Goal: Task Accomplishment & Management: Manage account settings

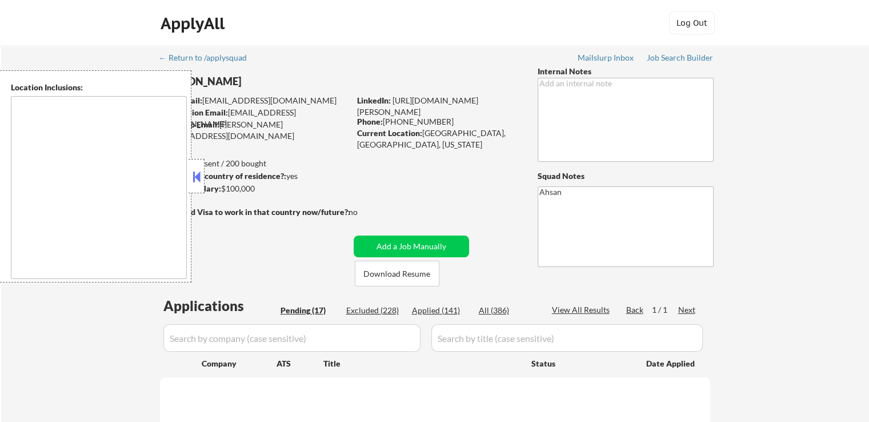
select select ""pending""
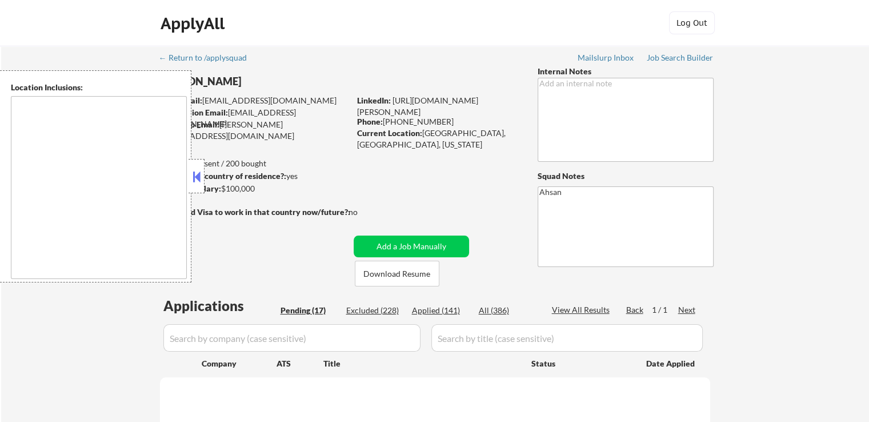
select select ""pending""
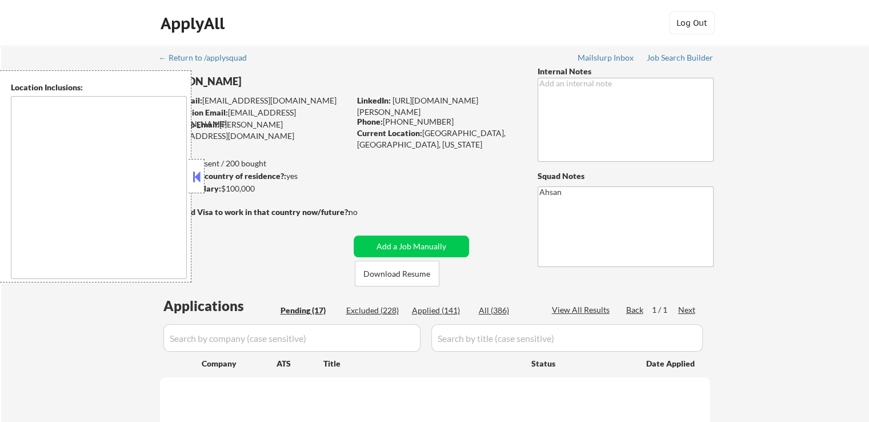
select select ""pending""
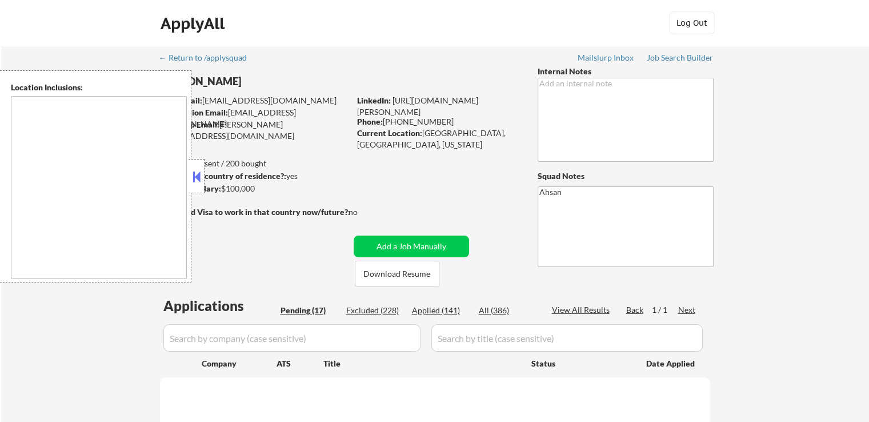
select select ""pending""
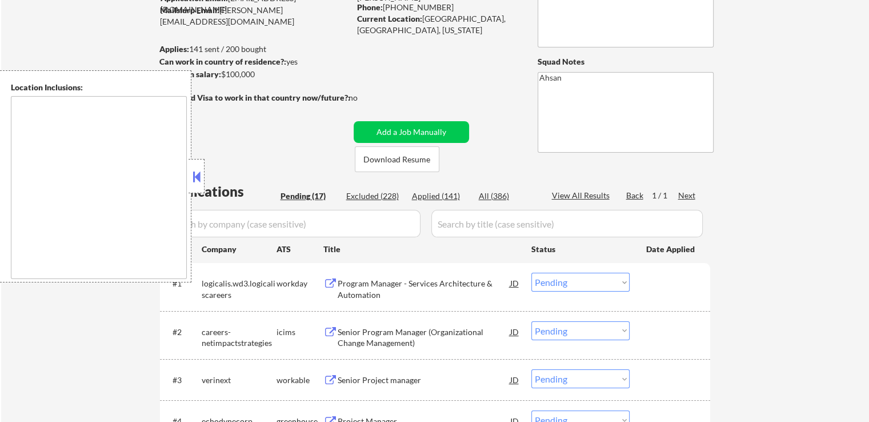
click at [199, 179] on button at bounding box center [196, 176] width 13 height 17
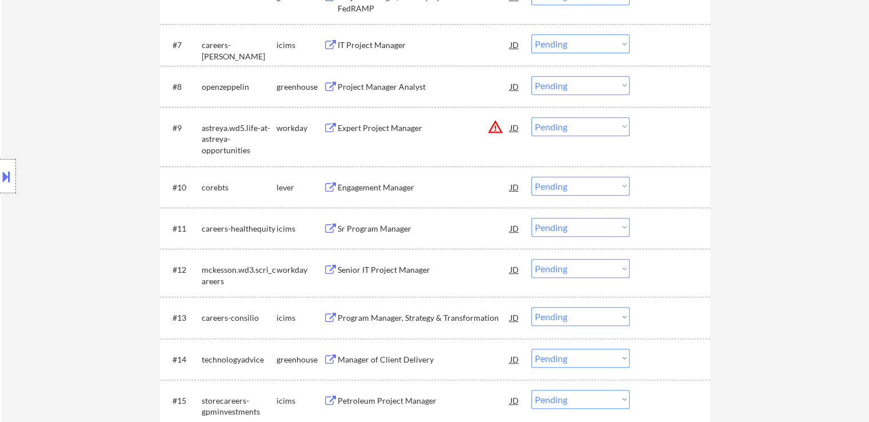
scroll to position [628, 0]
click at [589, 120] on select "Choose an option... Pending Applied Excluded (Questions) Excluded (Expired) Exc…" at bounding box center [580, 126] width 98 height 19
click at [531, 117] on select "Choose an option... Pending Applied Excluded (Questions) Excluded (Expired) Exc…" at bounding box center [580, 126] width 98 height 19
select select ""pending""
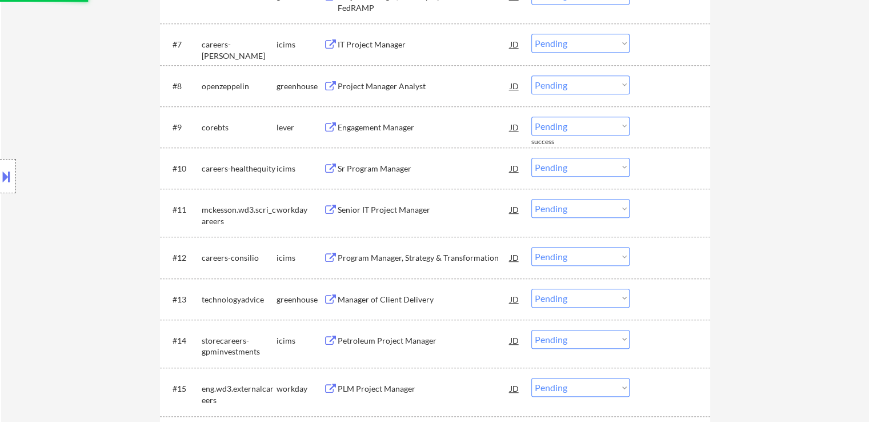
click at [0, 182] on button at bounding box center [6, 176] width 13 height 19
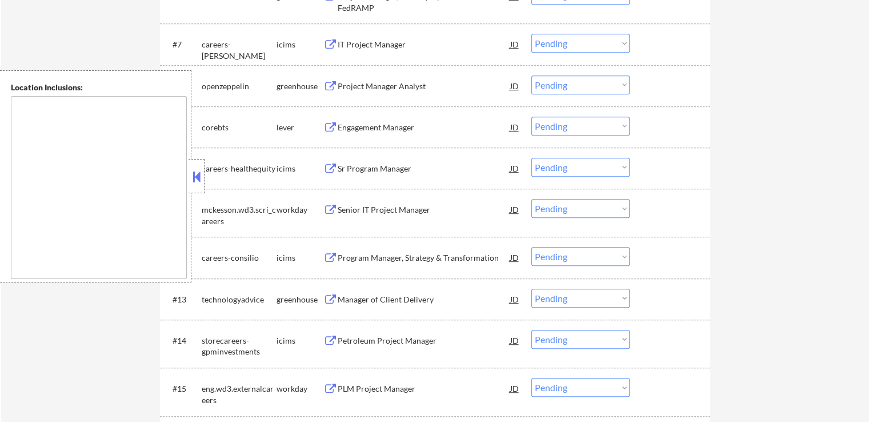
click at [201, 172] on button at bounding box center [196, 176] width 13 height 17
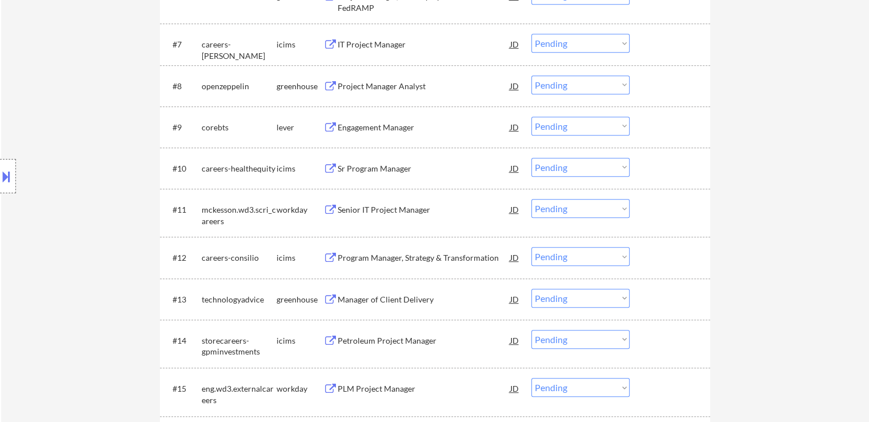
scroll to position [857, 0]
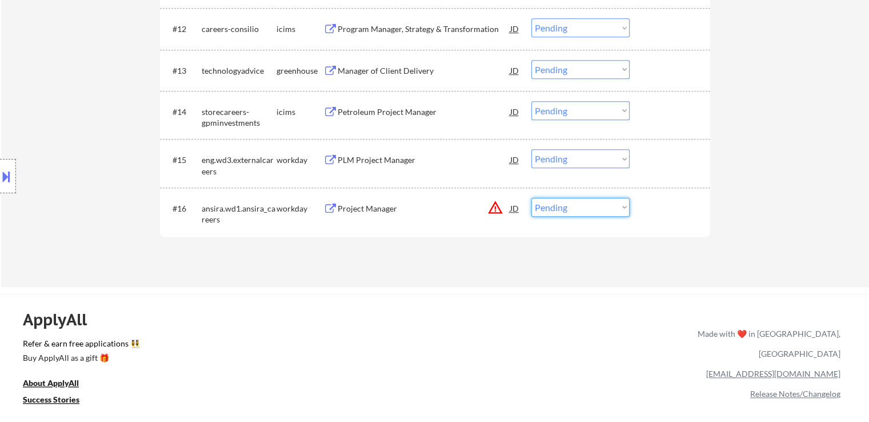
click at [584, 199] on select "Choose an option... Pending Applied Excluded (Questions) Excluded (Expired) Exc…" at bounding box center [580, 207] width 98 height 19
select select ""excluded__location_""
click at [531, 198] on select "Choose an option... Pending Applied Excluded (Questions) Excluded (Expired) Exc…" at bounding box center [580, 207] width 98 height 19
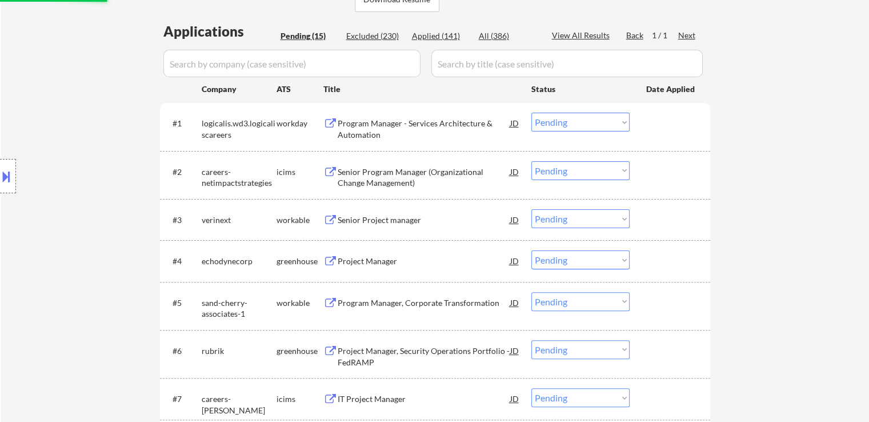
scroll to position [286, 0]
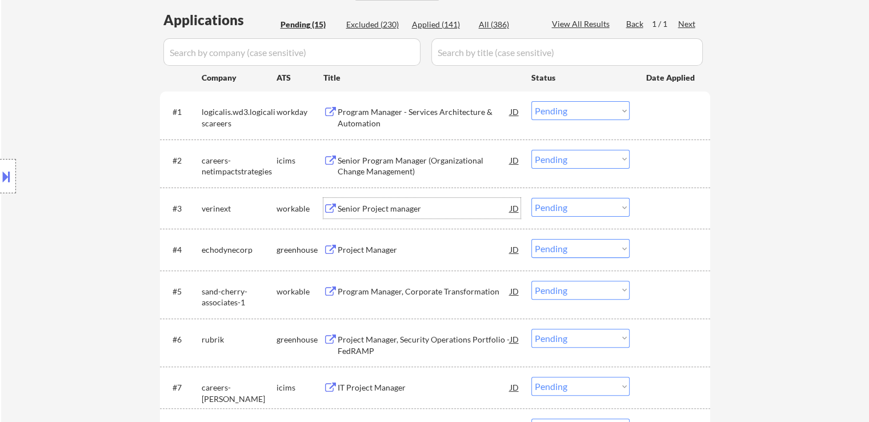
click at [351, 210] on div "Senior Project manager" at bounding box center [424, 208] width 173 height 11
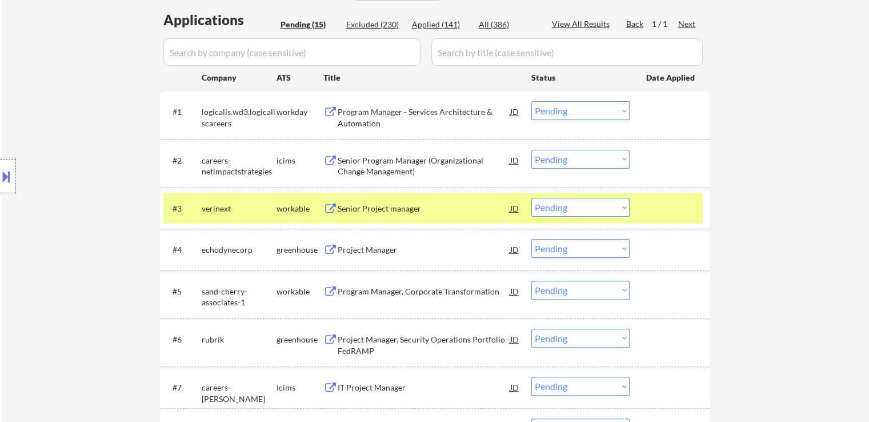
click at [338, 246] on div "Project Manager" at bounding box center [424, 249] width 173 height 11
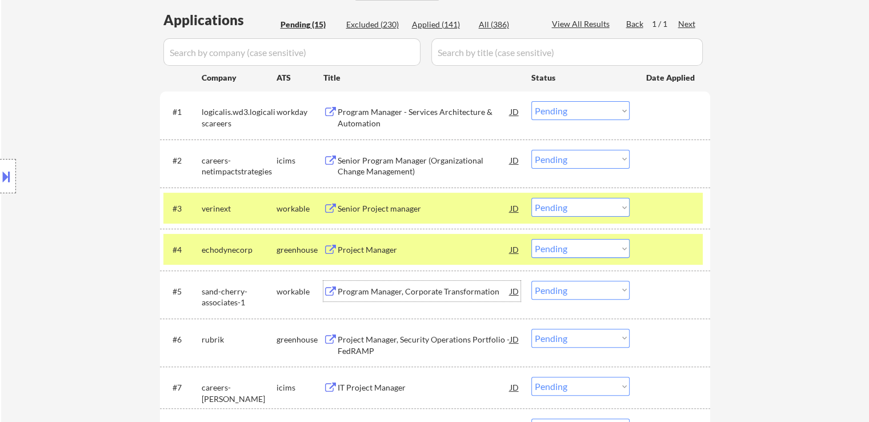
click at [340, 295] on div "Program Manager, Corporate Transformation" at bounding box center [424, 291] width 173 height 11
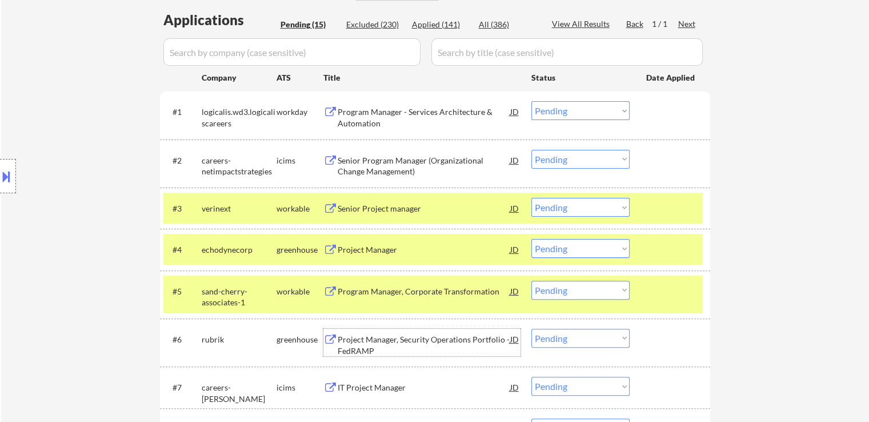
click at [344, 343] on div "Project Manager, Security Operations Portfolio - FedRAMP" at bounding box center [424, 345] width 173 height 22
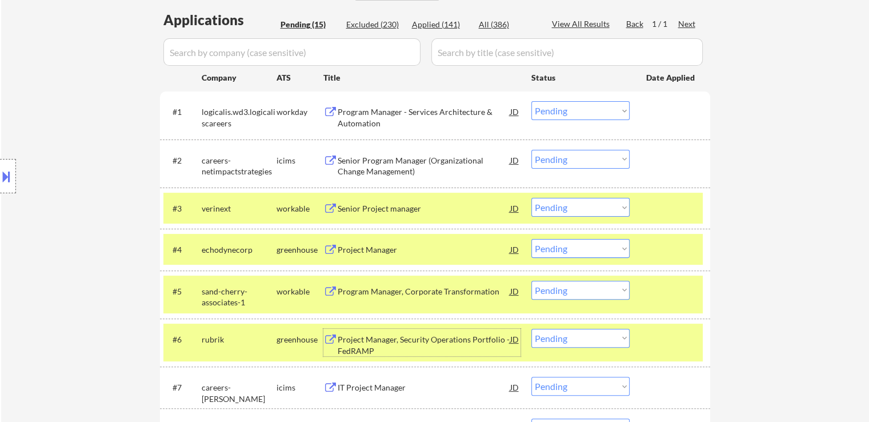
drag, startPoint x: 568, startPoint y: 208, endPoint x: 569, endPoint y: 215, distance: 6.4
click at [568, 208] on select "Choose an option... Pending Applied Excluded (Questions) Excluded (Expired) Exc…" at bounding box center [580, 207] width 98 height 19
click at [531, 198] on select "Choose an option... Pending Applied Excluded (Questions) Excluded (Expired) Exc…" at bounding box center [580, 207] width 98 height 19
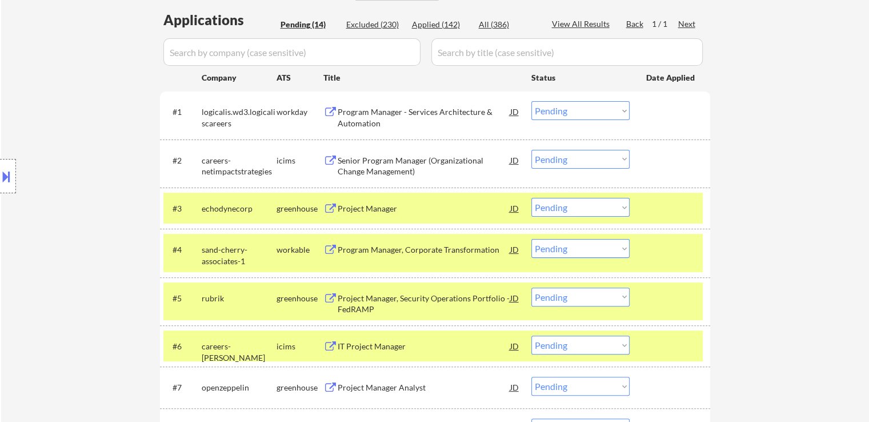
scroll to position [343, 0]
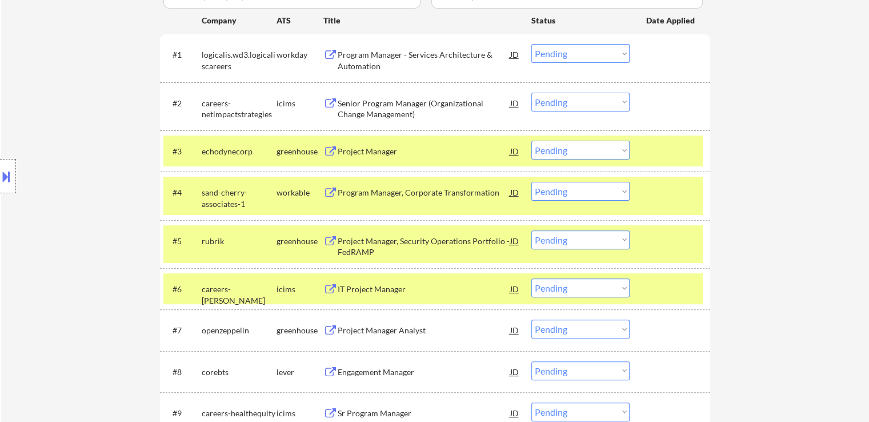
drag, startPoint x: 564, startPoint y: 149, endPoint x: 567, endPoint y: 158, distance: 9.4
click at [564, 149] on select "Choose an option... Pending Applied Excluded (Questions) Excluded (Expired) Exc…" at bounding box center [580, 150] width 98 height 19
click at [531, 141] on select "Choose an option... Pending Applied Excluded (Questions) Excluded (Expired) Exc…" at bounding box center [580, 150] width 98 height 19
drag, startPoint x: 673, startPoint y: 155, endPoint x: 684, endPoint y: 199, distance: 45.3
click at [674, 156] on div at bounding box center [671, 151] width 50 height 21
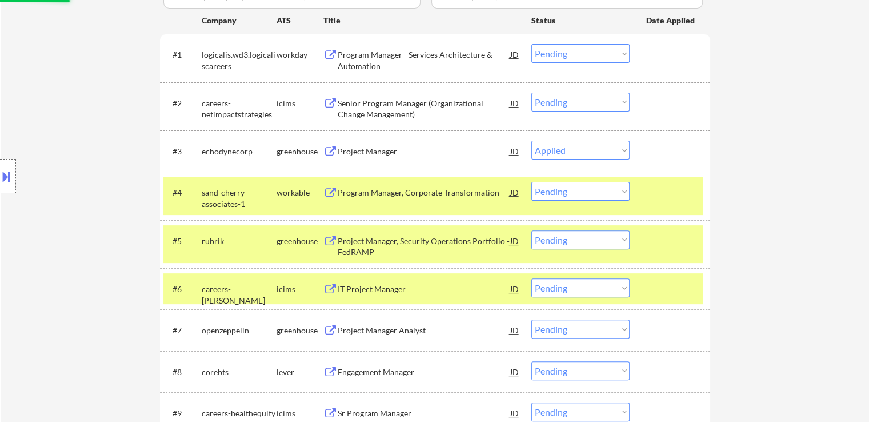
drag, startPoint x: 683, startPoint y: 200, endPoint x: 687, endPoint y: 223, distance: 23.2
click at [683, 201] on div at bounding box center [671, 192] width 50 height 21
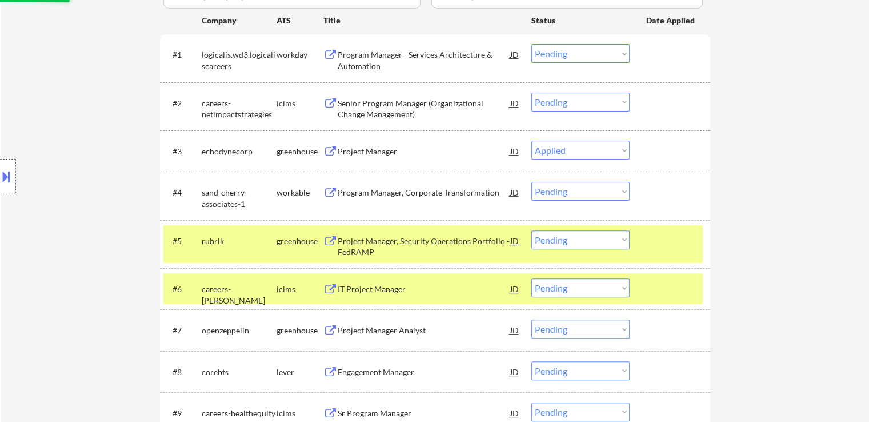
click at [688, 236] on div at bounding box center [671, 240] width 50 height 21
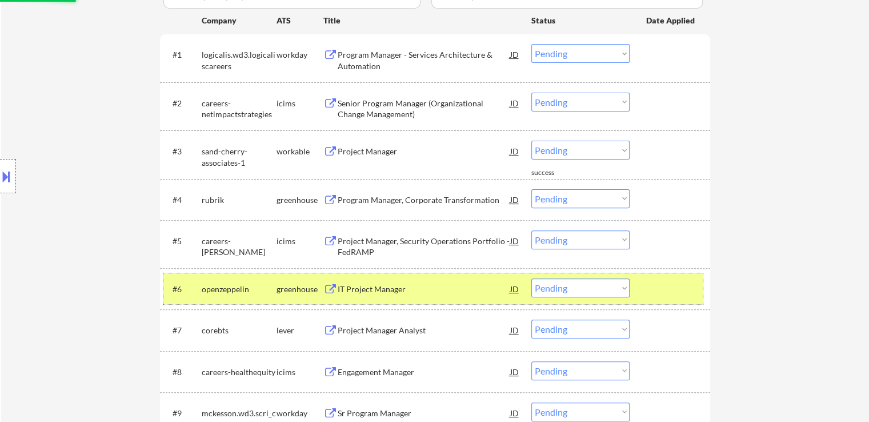
click at [684, 287] on div at bounding box center [671, 288] width 50 height 21
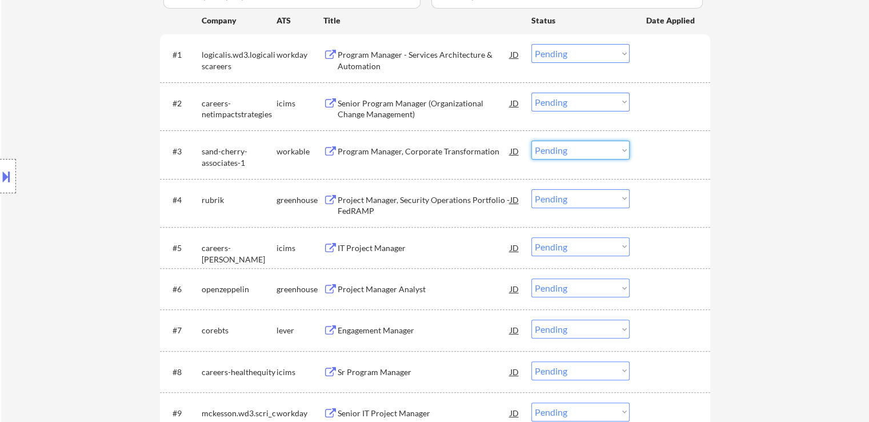
click at [554, 148] on select "Choose an option... Pending Applied Excluded (Questions) Excluded (Expired) Exc…" at bounding box center [580, 150] width 98 height 19
click at [531, 141] on select "Choose an option... Pending Applied Excluded (Questions) Excluded (Expired) Exc…" at bounding box center [580, 150] width 98 height 19
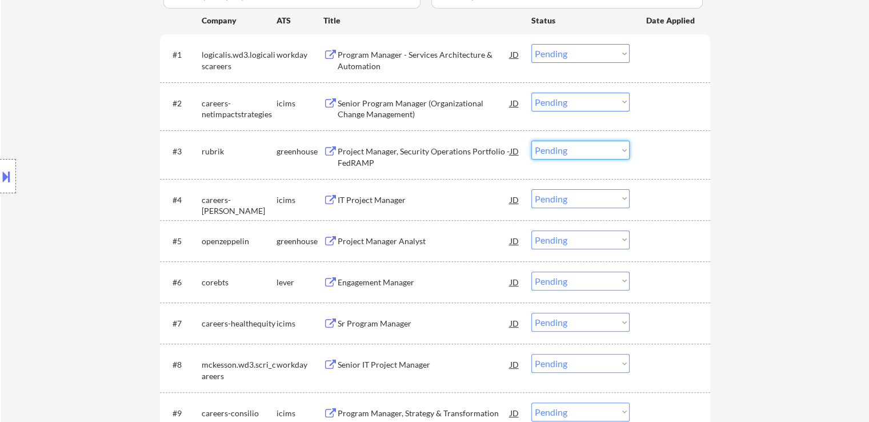
drag, startPoint x: 576, startPoint y: 145, endPoint x: 576, endPoint y: 153, distance: 7.4
click at [576, 145] on select "Choose an option... Pending Applied Excluded (Questions) Excluded (Expired) Exc…" at bounding box center [580, 150] width 98 height 19
click at [531, 141] on select "Choose an option... Pending Applied Excluded (Questions) Excluded (Expired) Exc…" at bounding box center [580, 150] width 98 height 19
select select ""pending""
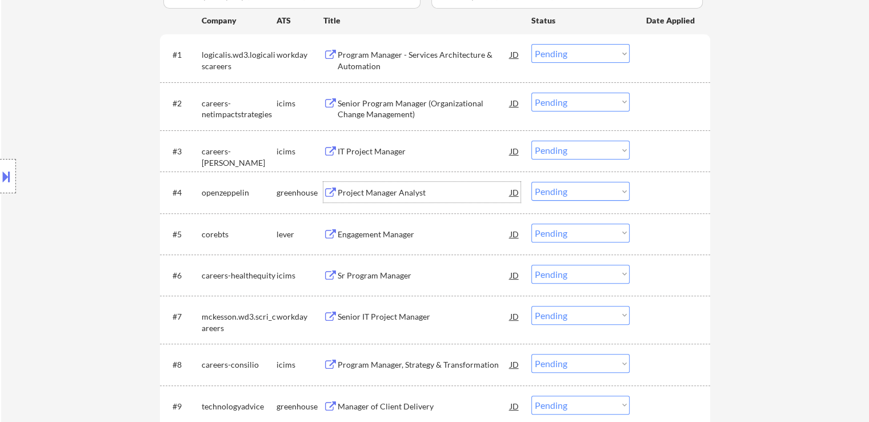
click at [364, 194] on div "Project Manager Analyst" at bounding box center [424, 192] width 173 height 11
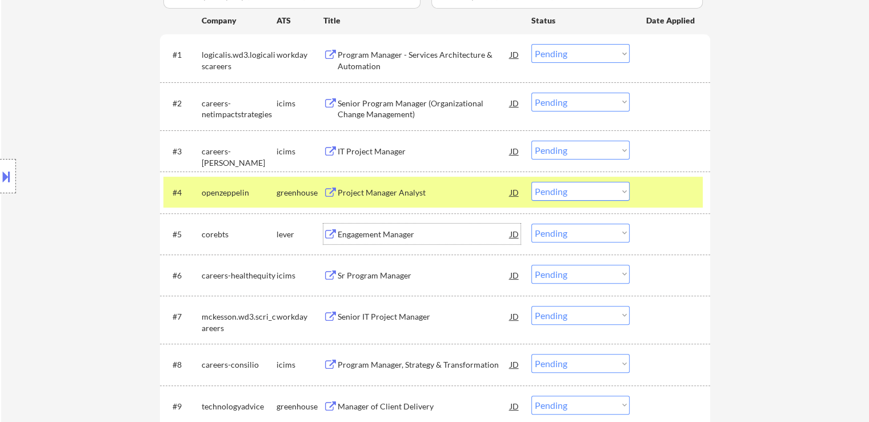
click at [354, 235] on div "Engagement Manager" at bounding box center [424, 233] width 173 height 11
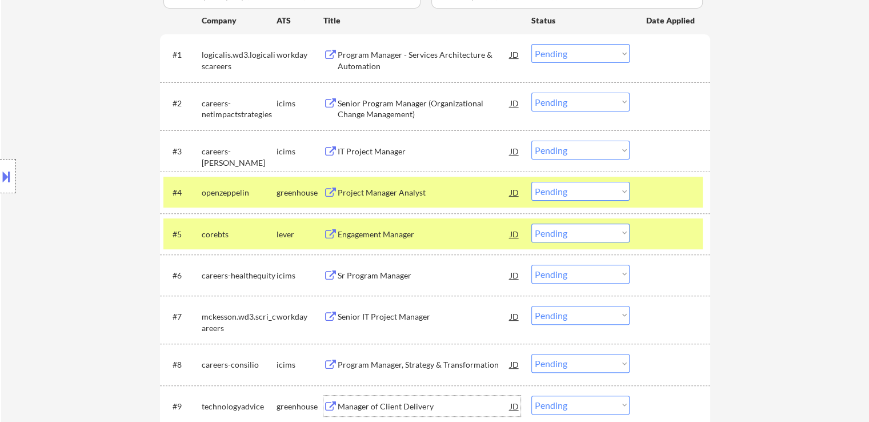
click at [339, 400] on div "Manager of Client Delivery" at bounding box center [424, 405] width 173 height 11
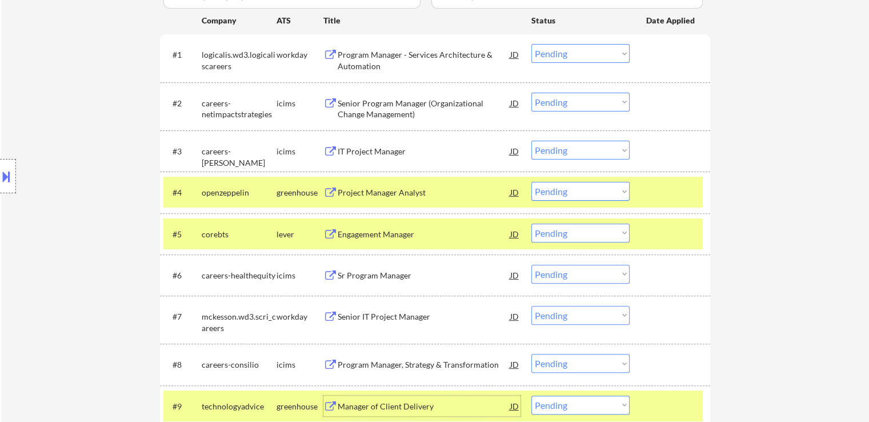
click at [579, 186] on select "Choose an option... Pending Applied Excluded (Questions) Excluded (Expired) Exc…" at bounding box center [580, 191] width 98 height 19
click at [531, 182] on select "Choose an option... Pending Applied Excluded (Questions) Excluded (Expired) Exc…" at bounding box center [580, 191] width 98 height 19
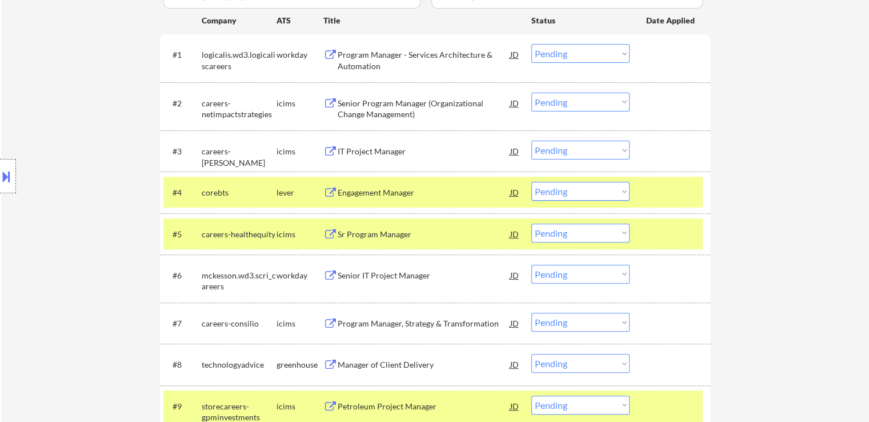
click at [589, 192] on select "Choose an option... Pending Applied Excluded (Questions) Excluded (Expired) Exc…" at bounding box center [580, 191] width 98 height 19
click at [531, 182] on select "Choose an option... Pending Applied Excluded (Questions) Excluded (Expired) Exc…" at bounding box center [580, 191] width 98 height 19
select select ""pending""
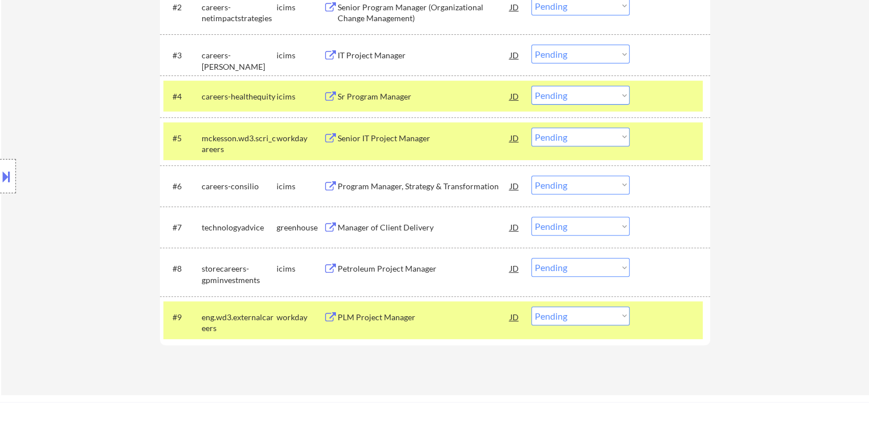
scroll to position [457, 0]
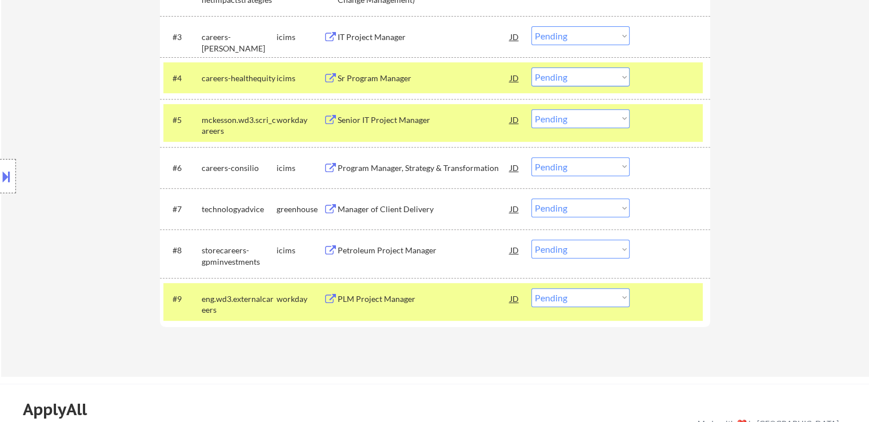
click at [564, 208] on select "Choose an option... Pending Applied Excluded (Questions) Excluded (Expired) Exc…" at bounding box center [580, 207] width 98 height 19
click at [531, 198] on select "Choose an option... Pending Applied Excluded (Questions) Excluded (Expired) Exc…" at bounding box center [580, 207] width 98 height 19
select select ""pending""
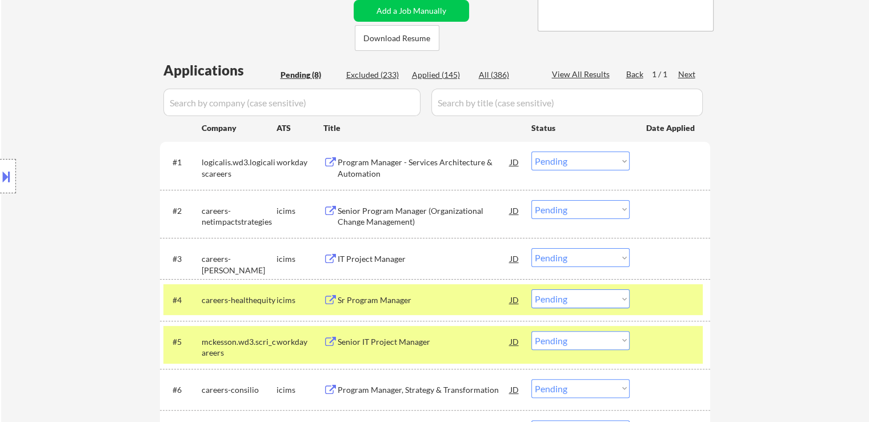
scroll to position [228, 0]
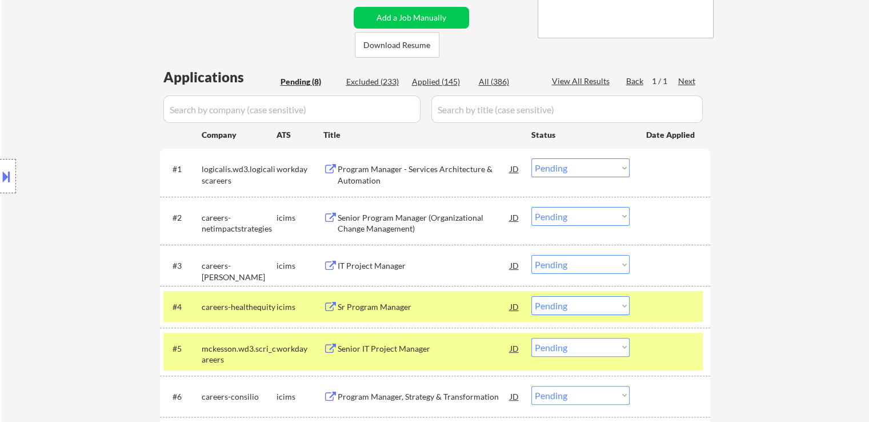
click at [688, 298] on div at bounding box center [671, 306] width 50 height 21
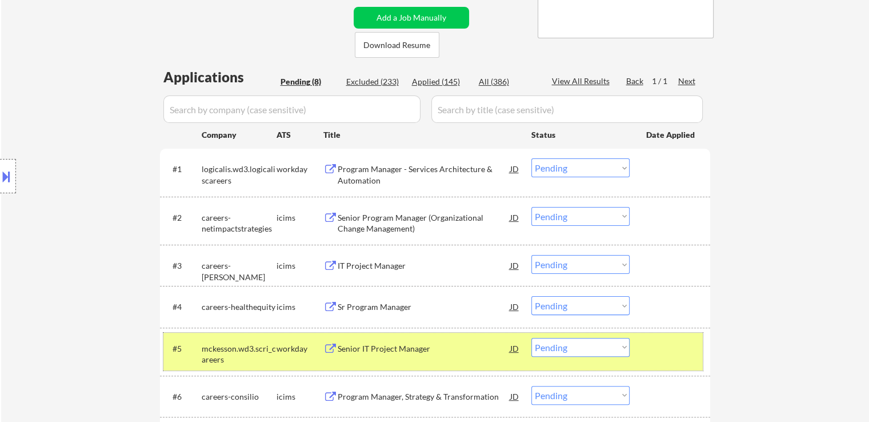
click at [683, 341] on div at bounding box center [671, 348] width 50 height 21
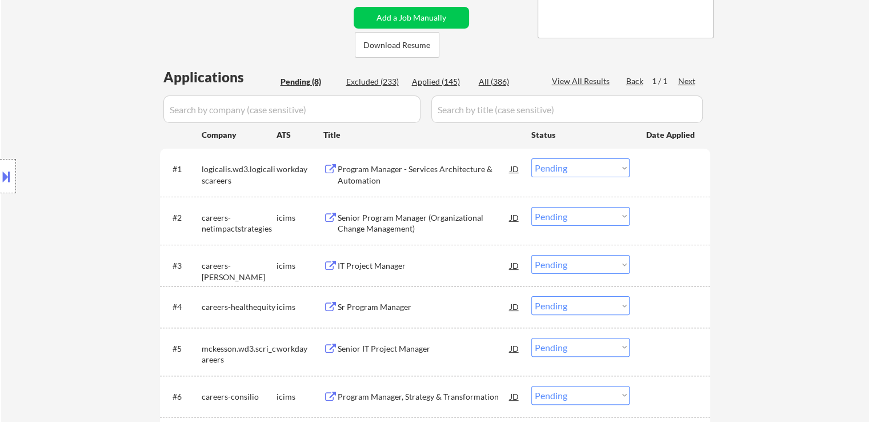
click at [417, 166] on div "Program Manager - Services Architecture & Automation" at bounding box center [424, 174] width 173 height 22
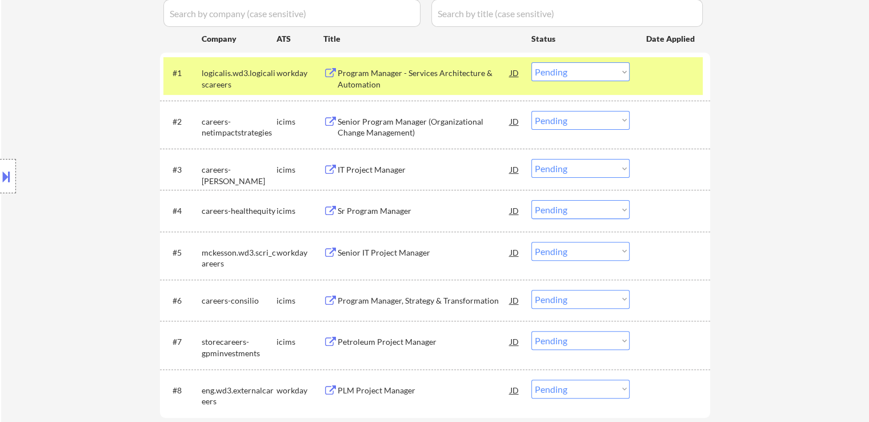
scroll to position [343, 0]
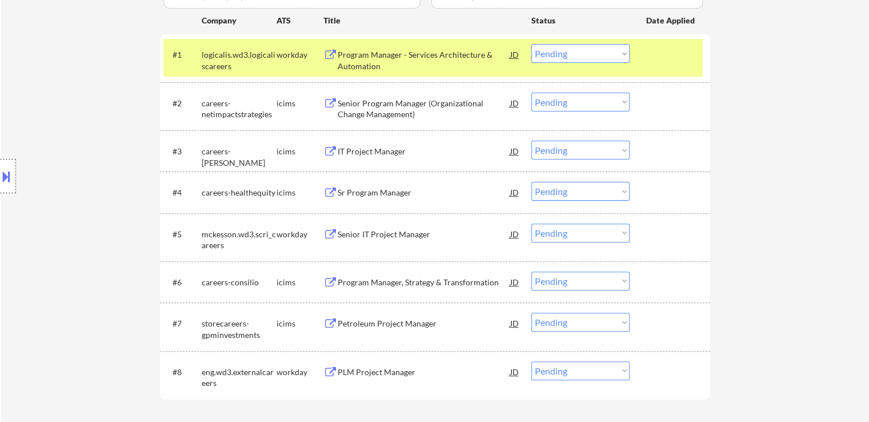
click at [354, 224] on div "Senior IT Project Manager" at bounding box center [424, 233] width 173 height 21
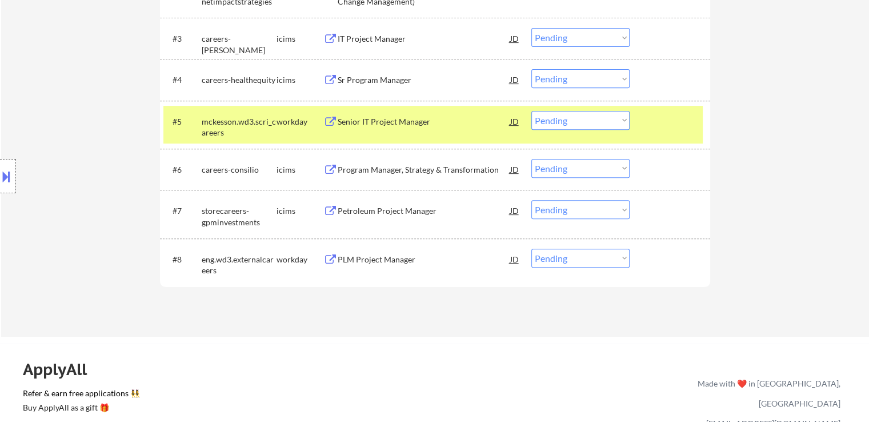
scroll to position [457, 0]
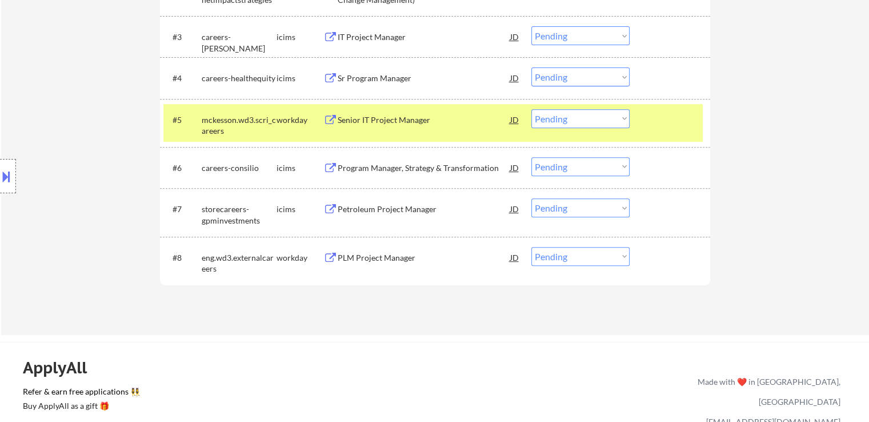
click at [346, 254] on div "PLM Project Manager" at bounding box center [424, 257] width 173 height 11
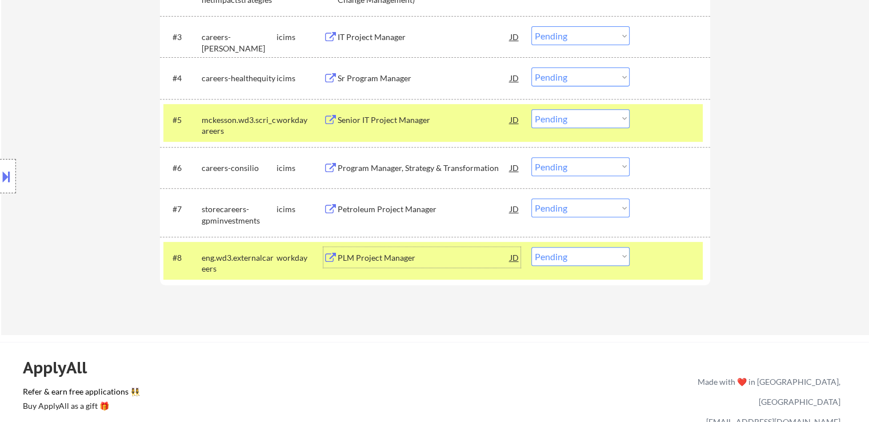
drag, startPoint x: 572, startPoint y: 256, endPoint x: 576, endPoint y: 263, distance: 7.4
click at [573, 256] on select "Choose an option... Pending Applied Excluded (Questions) Excluded (Expired) Exc…" at bounding box center [580, 256] width 98 height 19
select select ""applied""
click at [531, 247] on select "Choose an option... Pending Applied Excluded (Questions) Excluded (Expired) Exc…" at bounding box center [580, 256] width 98 height 19
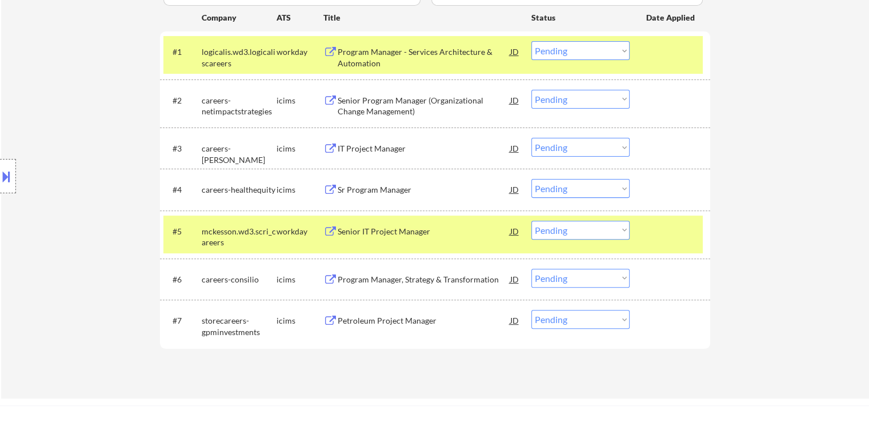
scroll to position [343, 0]
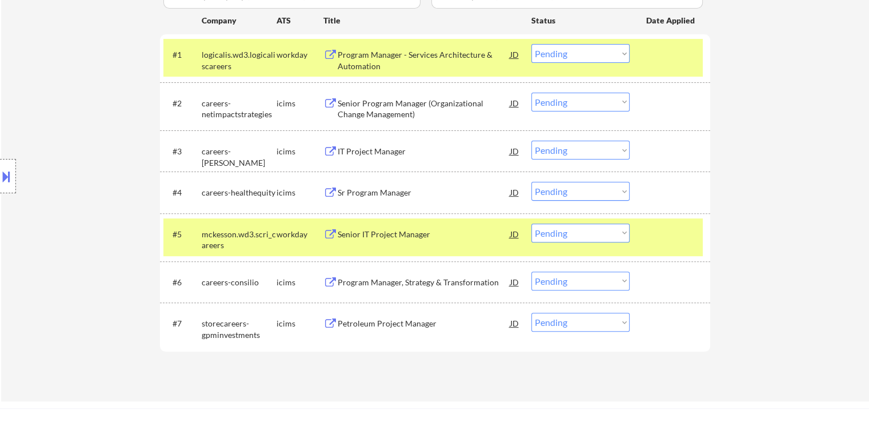
click at [669, 54] on div at bounding box center [671, 54] width 50 height 21
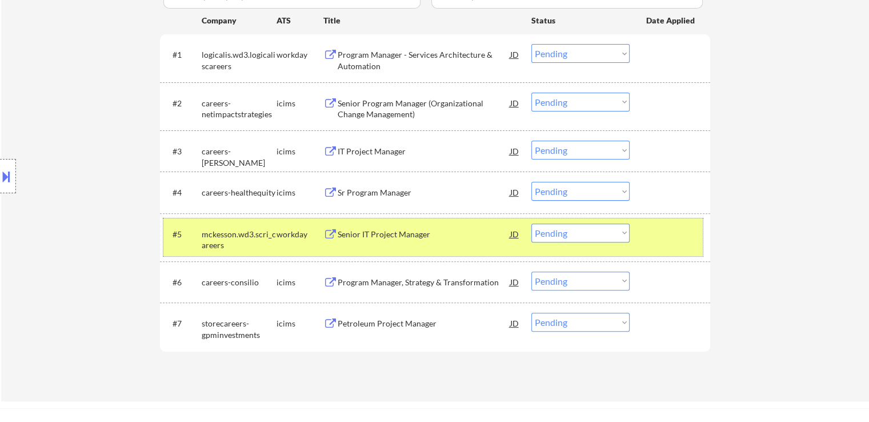
click at [684, 242] on div at bounding box center [671, 233] width 50 height 21
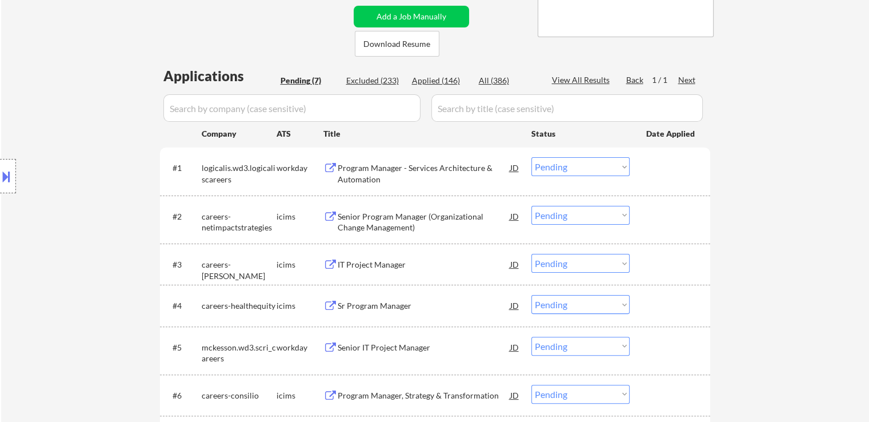
scroll to position [228, 0]
click at [577, 172] on select "Choose an option... Pending Applied Excluded (Questions) Excluded (Expired) Exc…" at bounding box center [580, 167] width 98 height 19
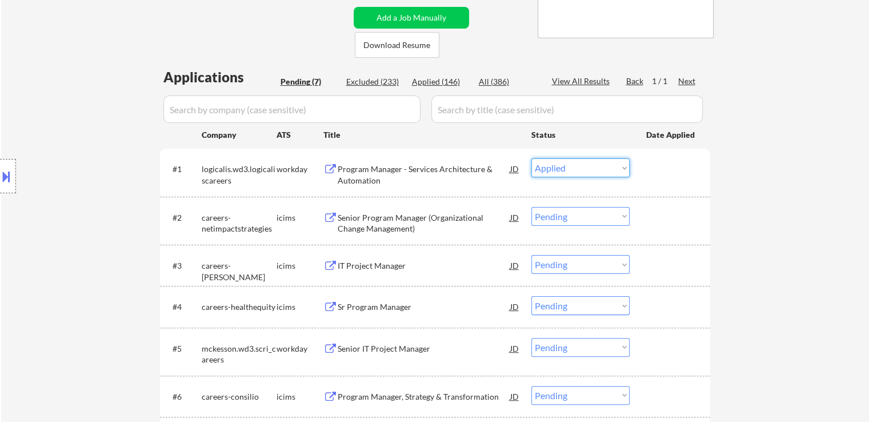
click at [531, 158] on select "Choose an option... Pending Applied Excluded (Questions) Excluded (Expired) Exc…" at bounding box center [580, 167] width 98 height 19
select select ""pending""
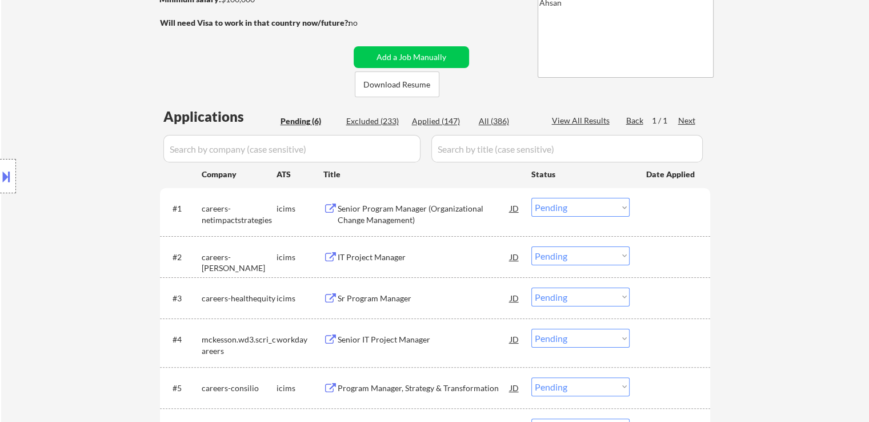
scroll to position [171, 0]
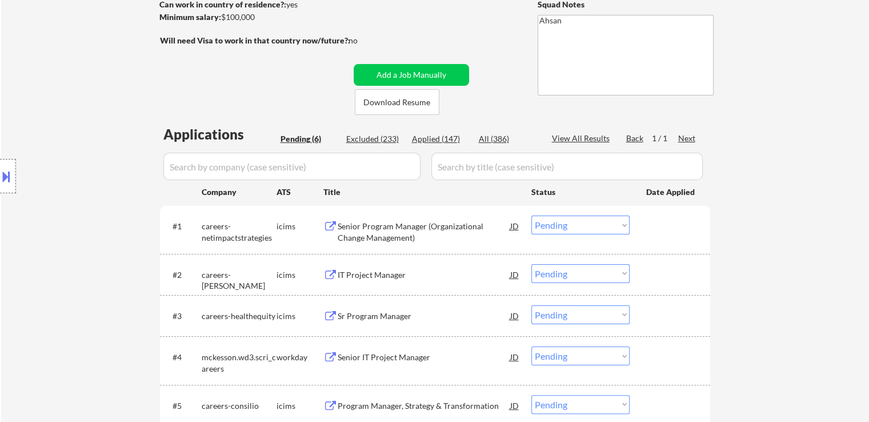
click at [443, 137] on div "Applied (147)" at bounding box center [440, 138] width 57 height 11
select select ""applied""
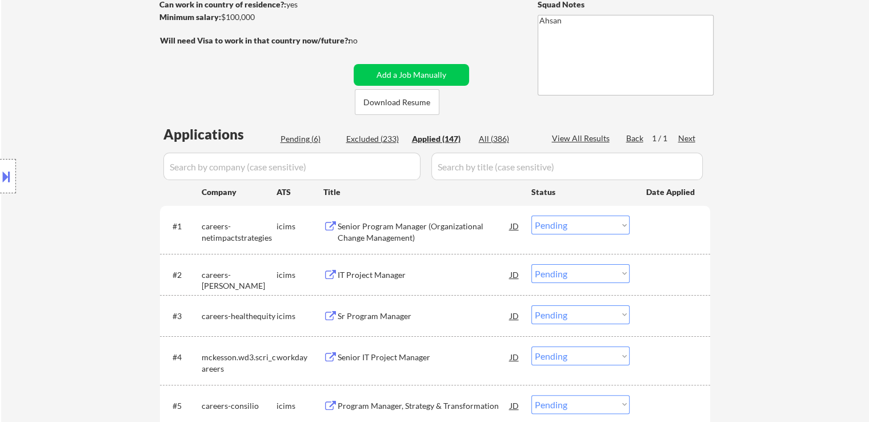
select select ""applied""
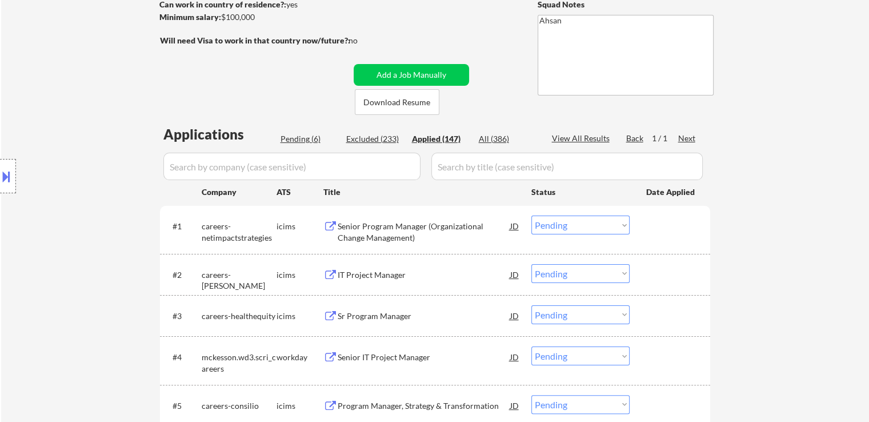
select select ""applied""
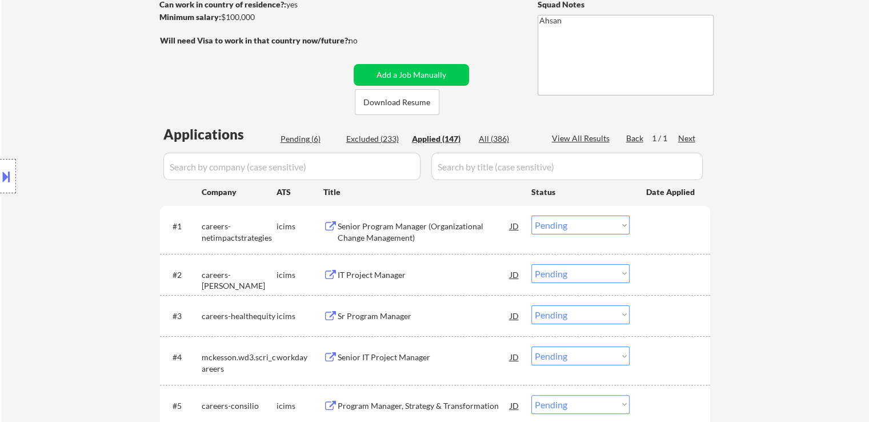
select select ""applied""
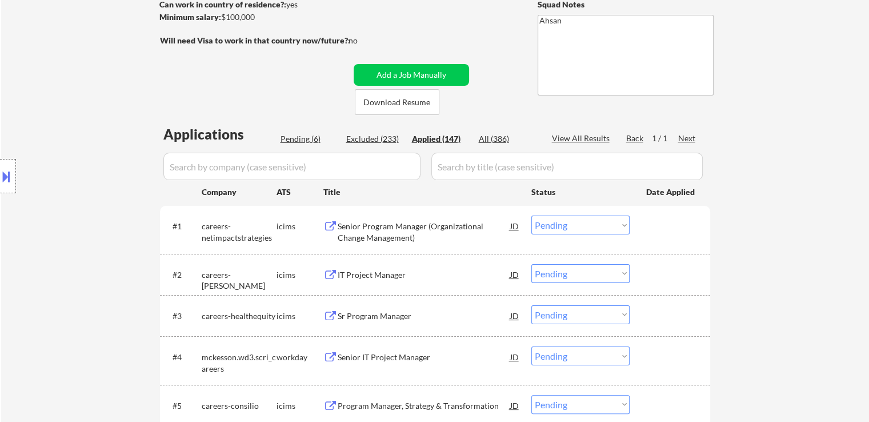
select select ""applied""
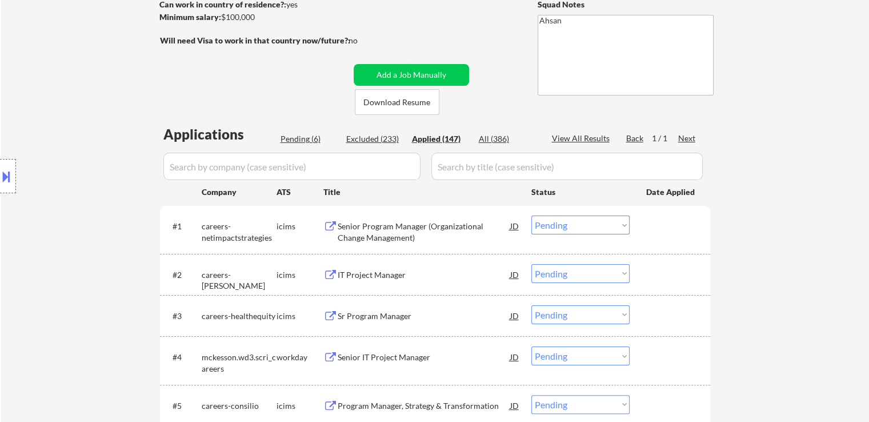
select select ""applied""
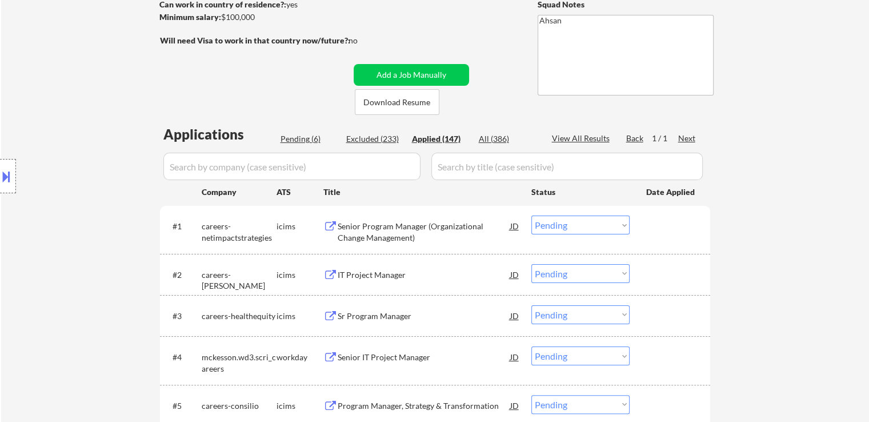
select select ""applied""
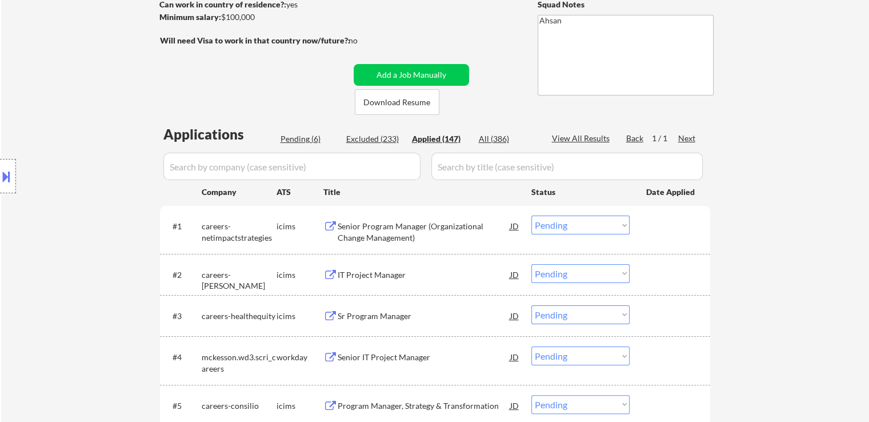
select select ""applied""
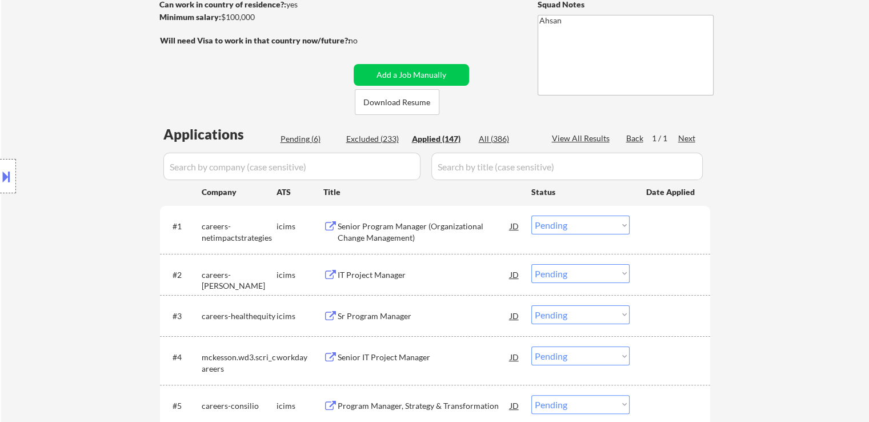
select select ""applied""
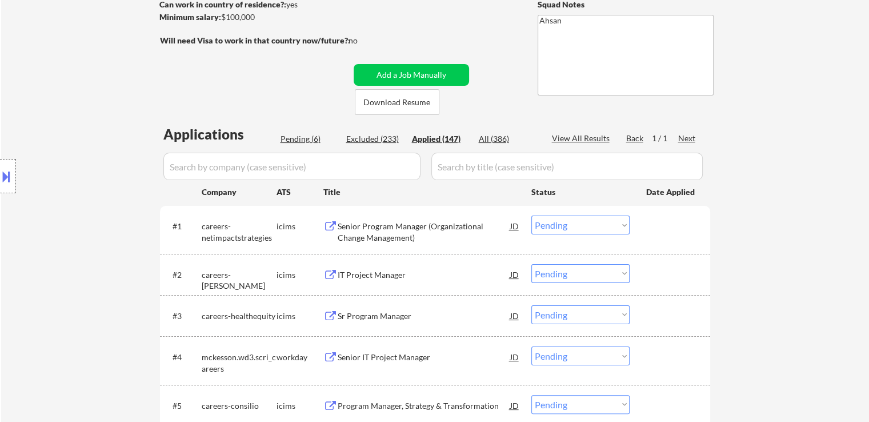
select select ""applied""
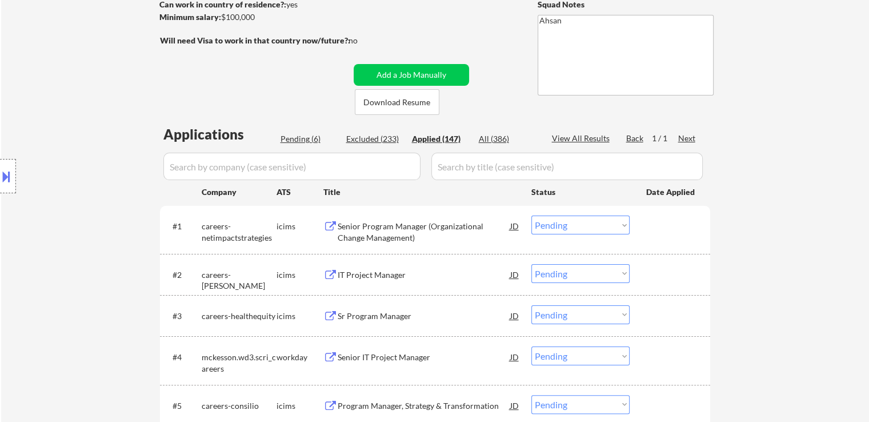
select select ""applied""
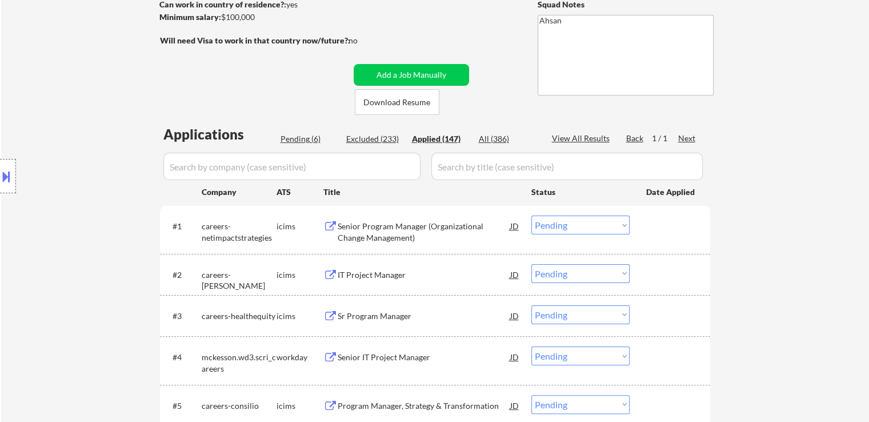
select select ""applied""
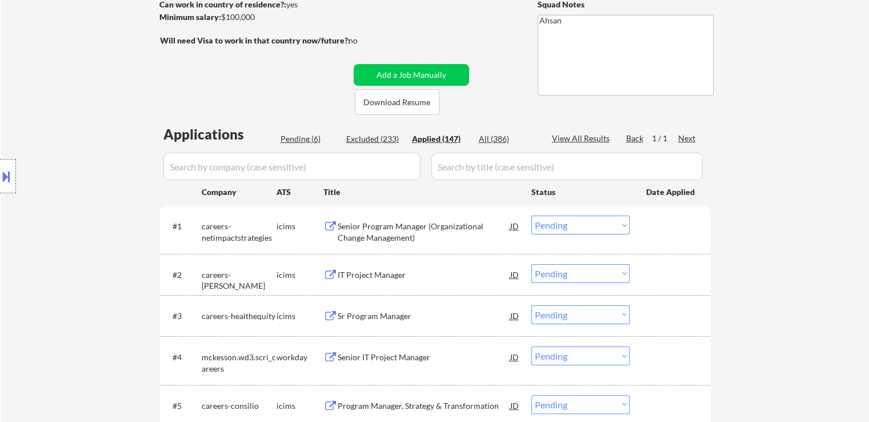
select select ""applied""
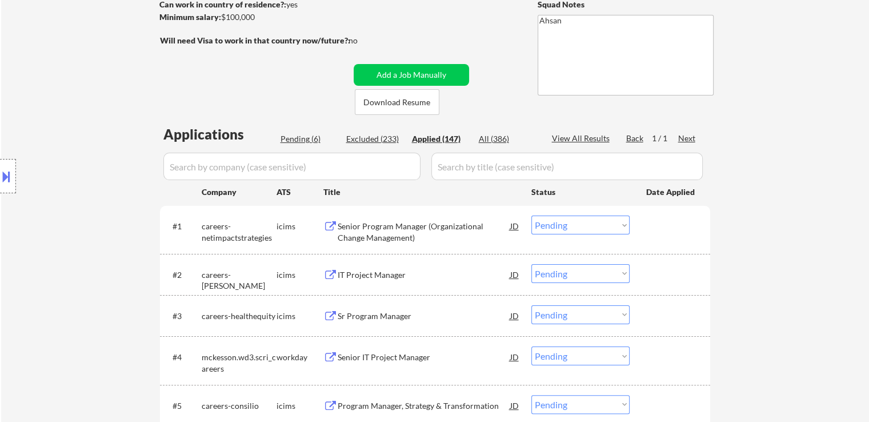
select select ""applied""
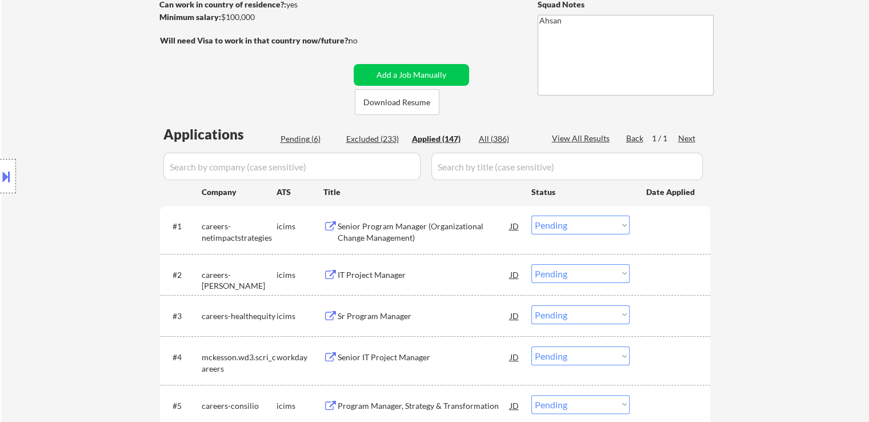
select select ""applied""
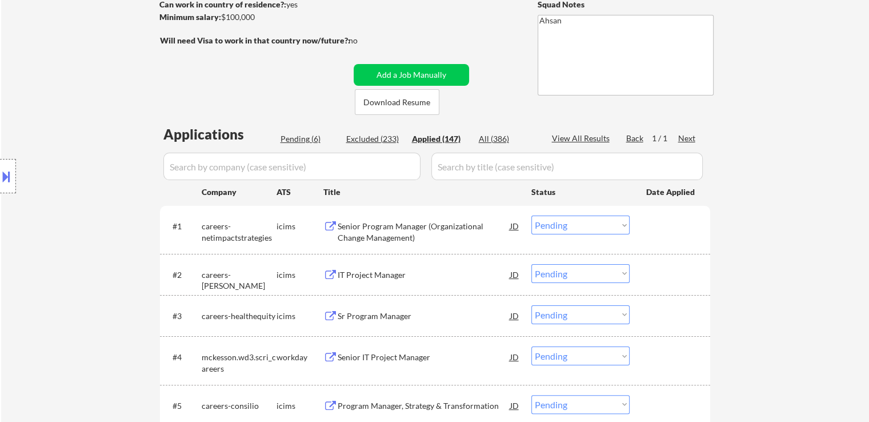
select select ""applied""
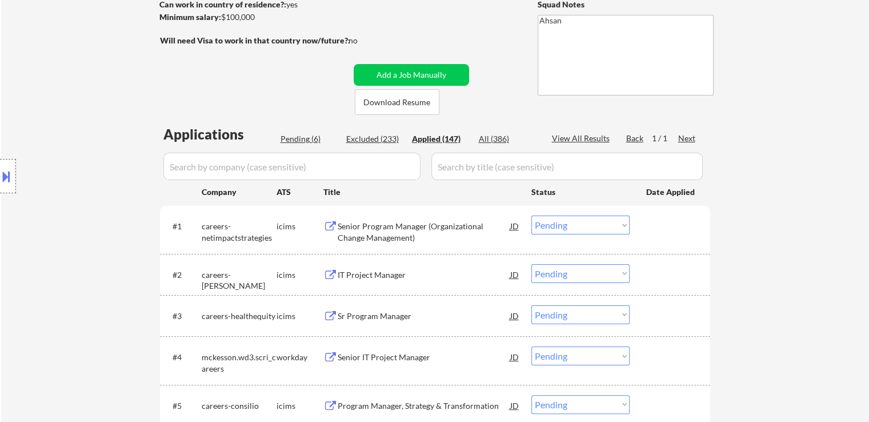
select select ""applied""
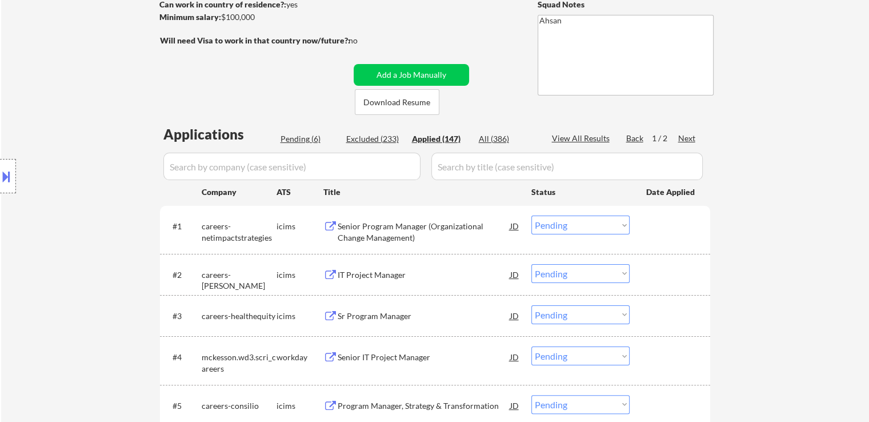
select select ""applied""
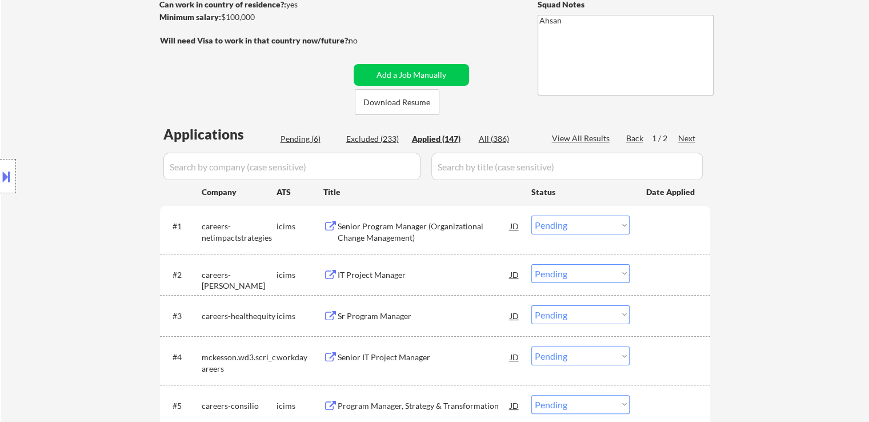
select select ""applied""
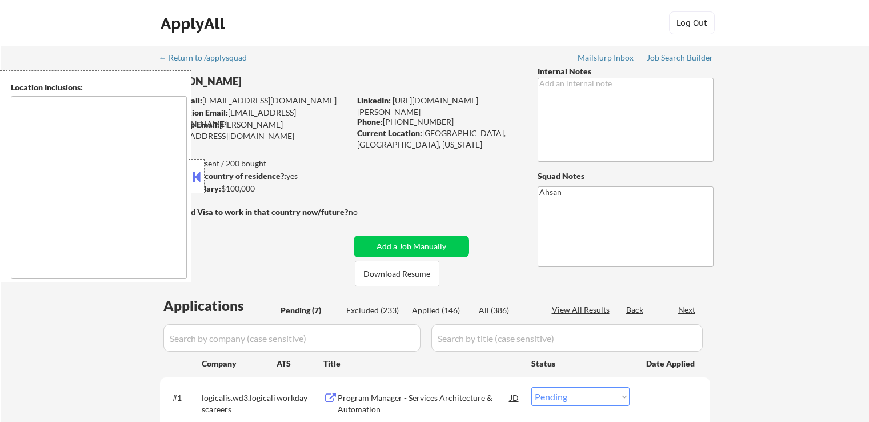
select select ""pending""
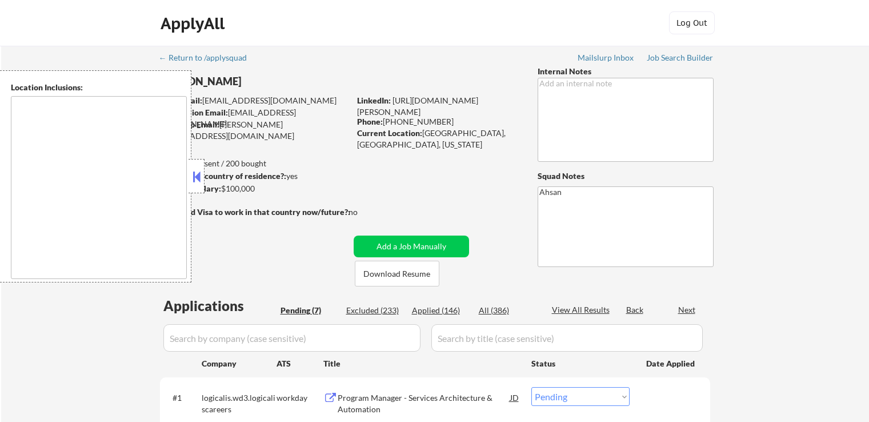
select select ""pending""
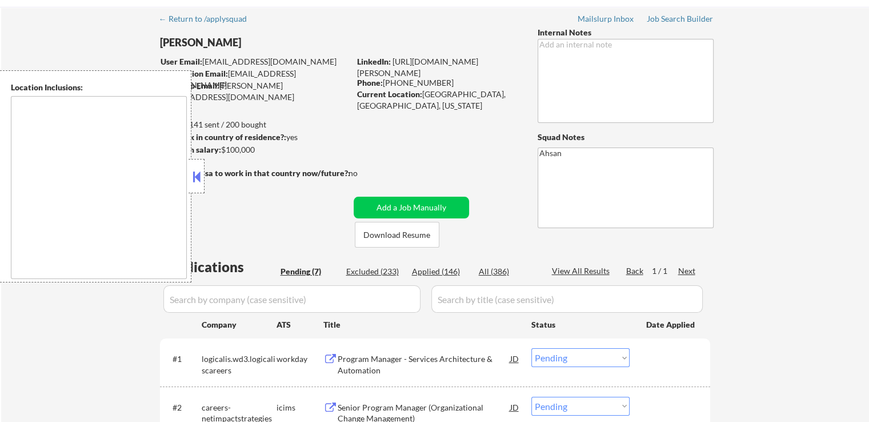
scroll to position [57, 0]
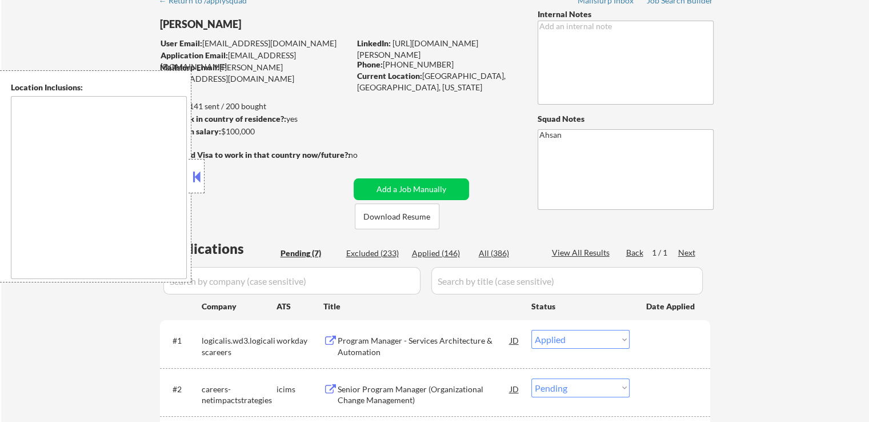
select select ""pending""
